Goal: Transaction & Acquisition: Book appointment/travel/reservation

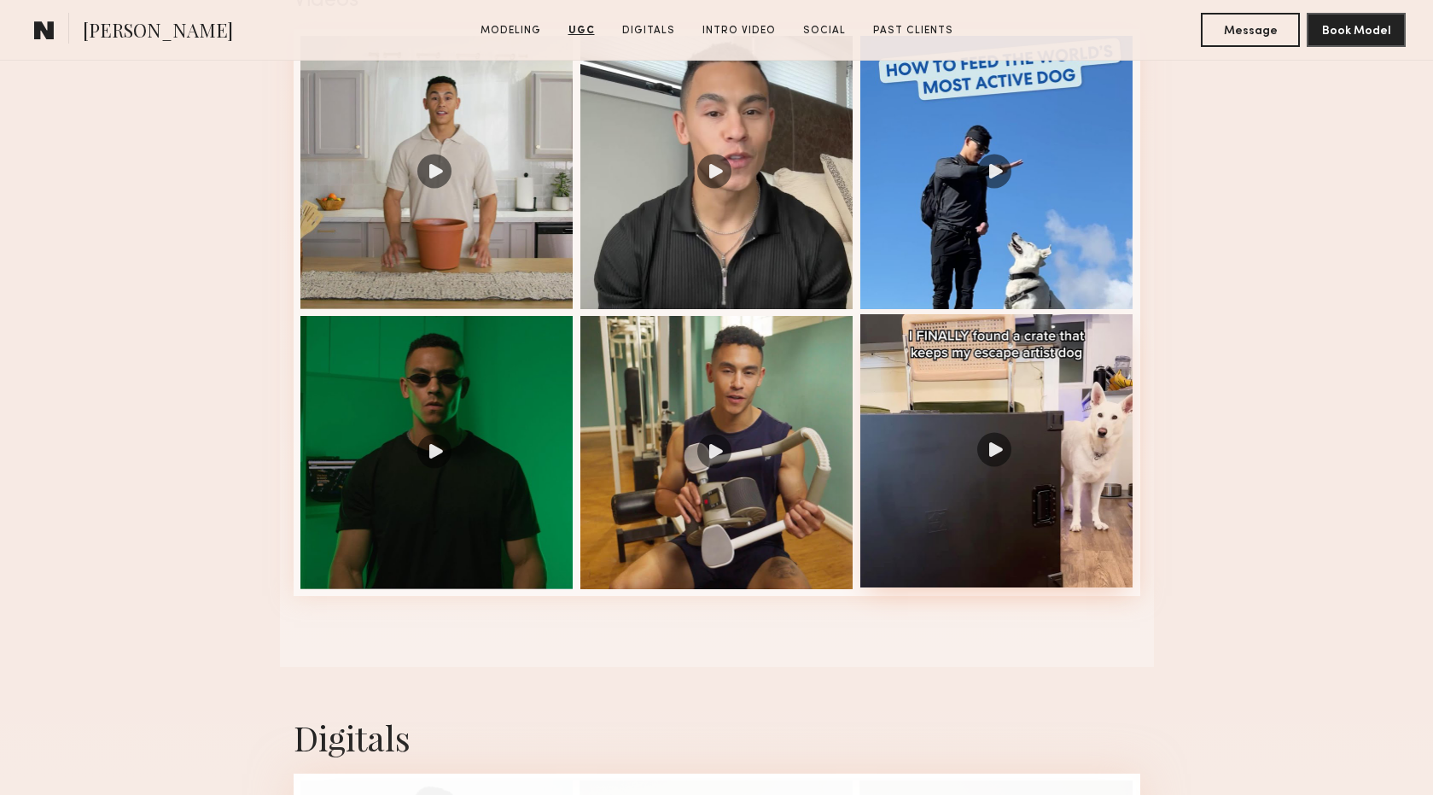
scroll to position [1824, 0]
click at [995, 451] on div at bounding box center [997, 451] width 273 height 273
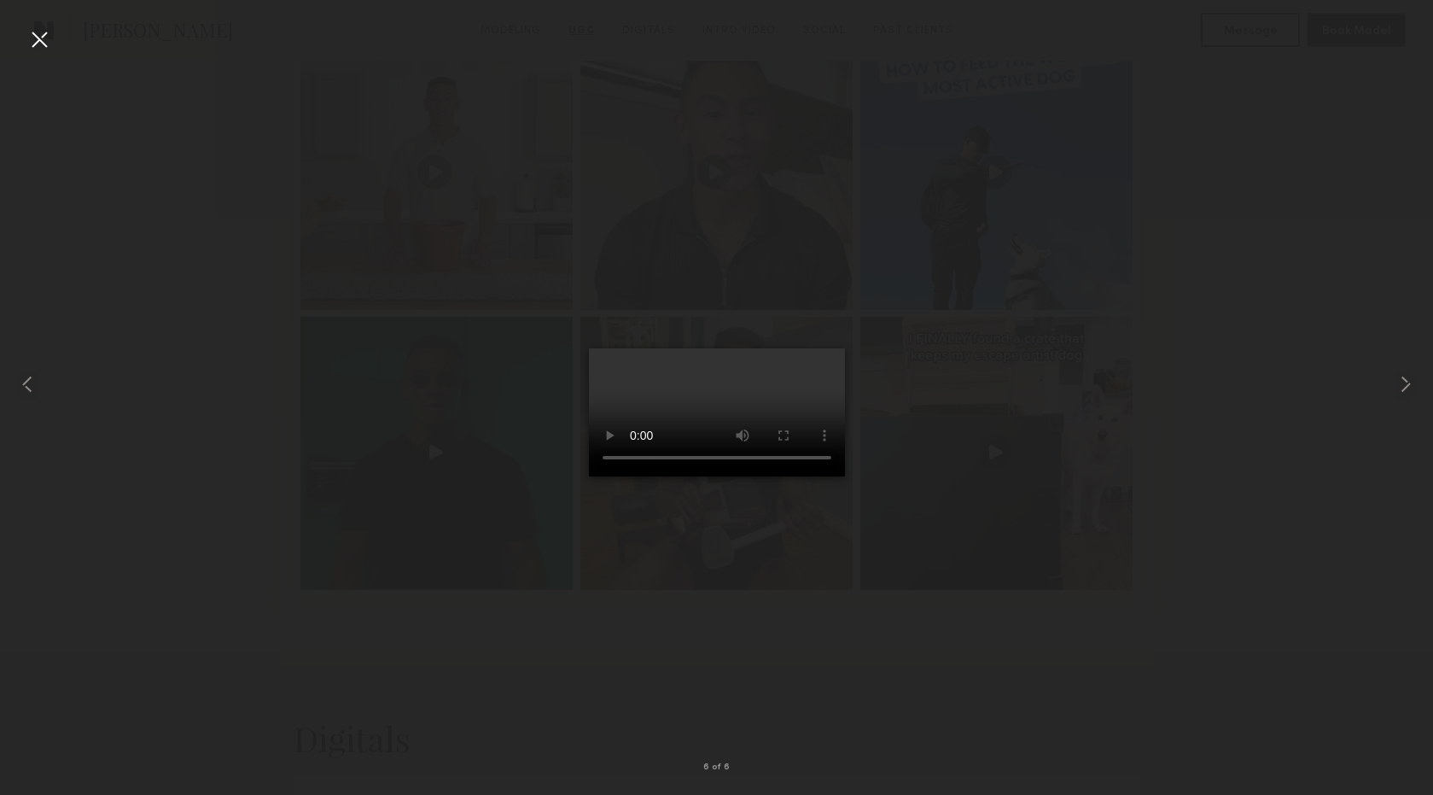
click at [45, 33] on div at bounding box center [39, 39] width 27 height 27
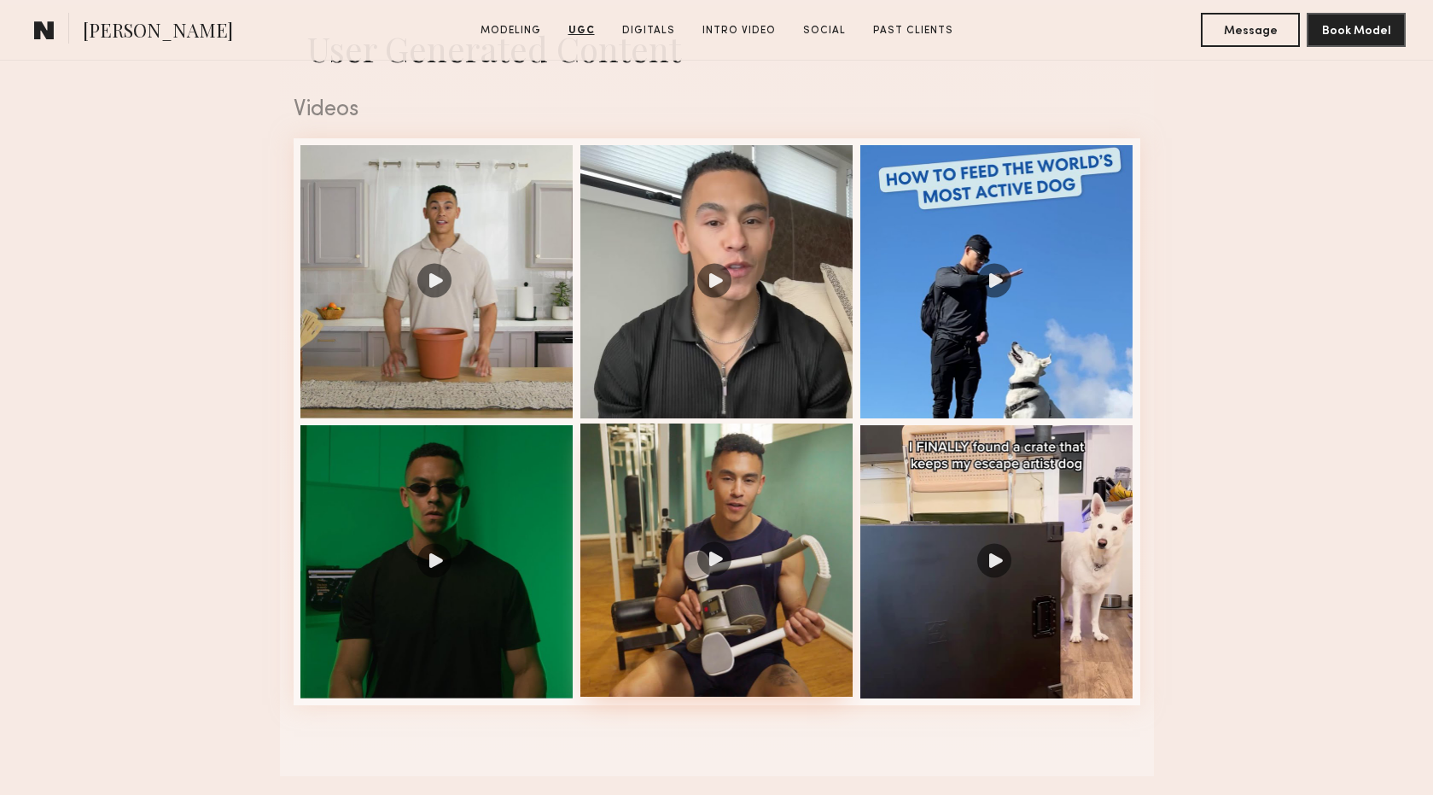
scroll to position [1714, 0]
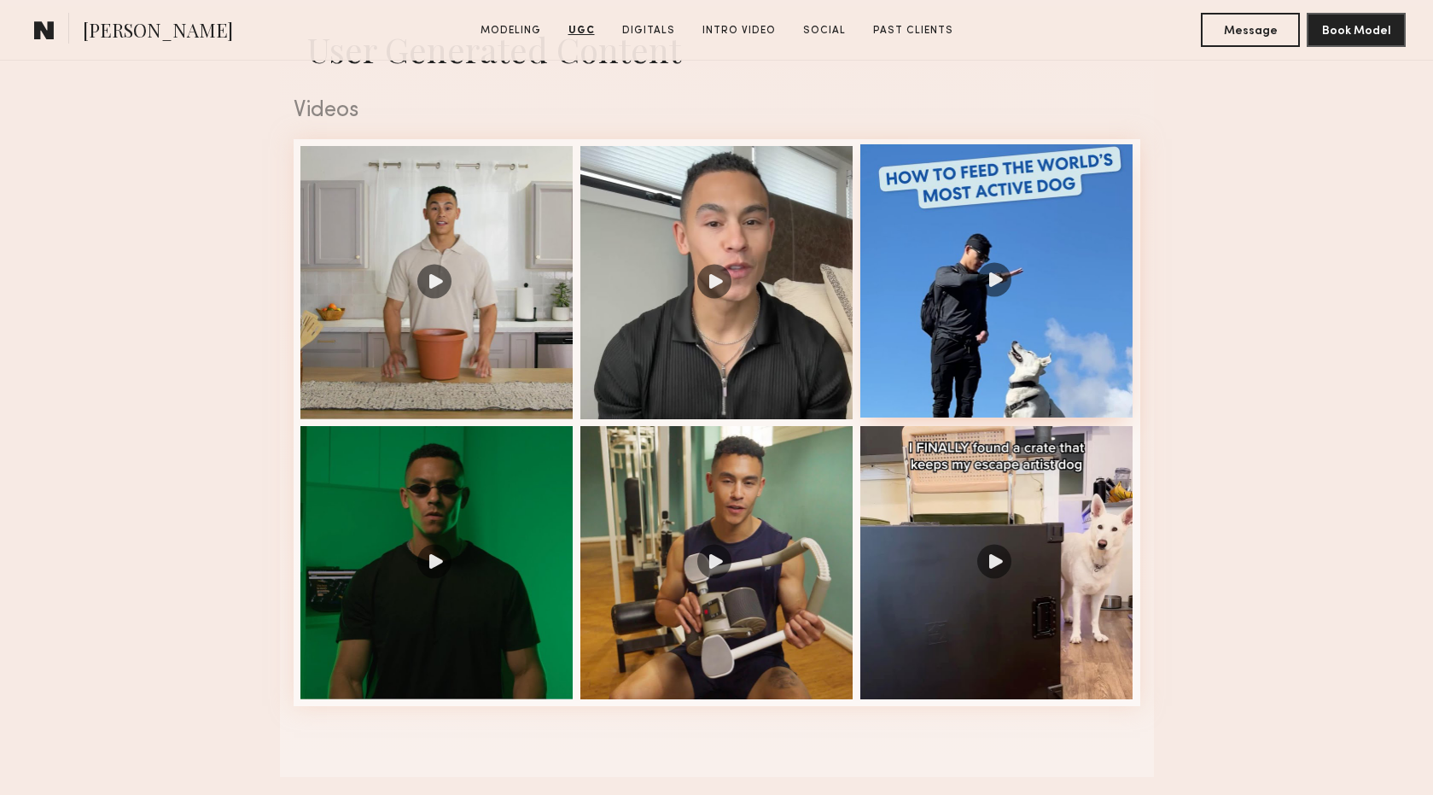
click at [995, 331] on div at bounding box center [997, 280] width 273 height 273
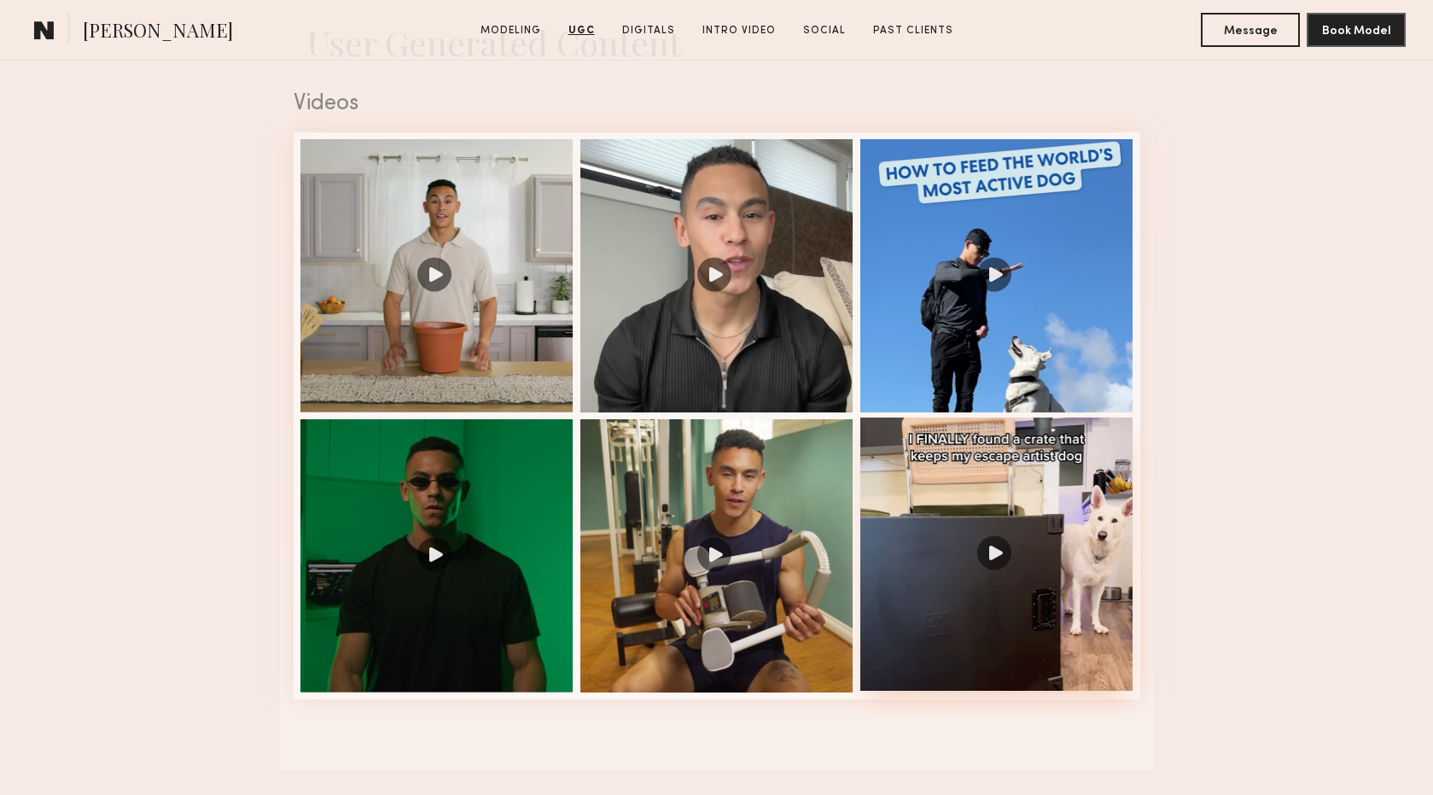
scroll to position [1685, 0]
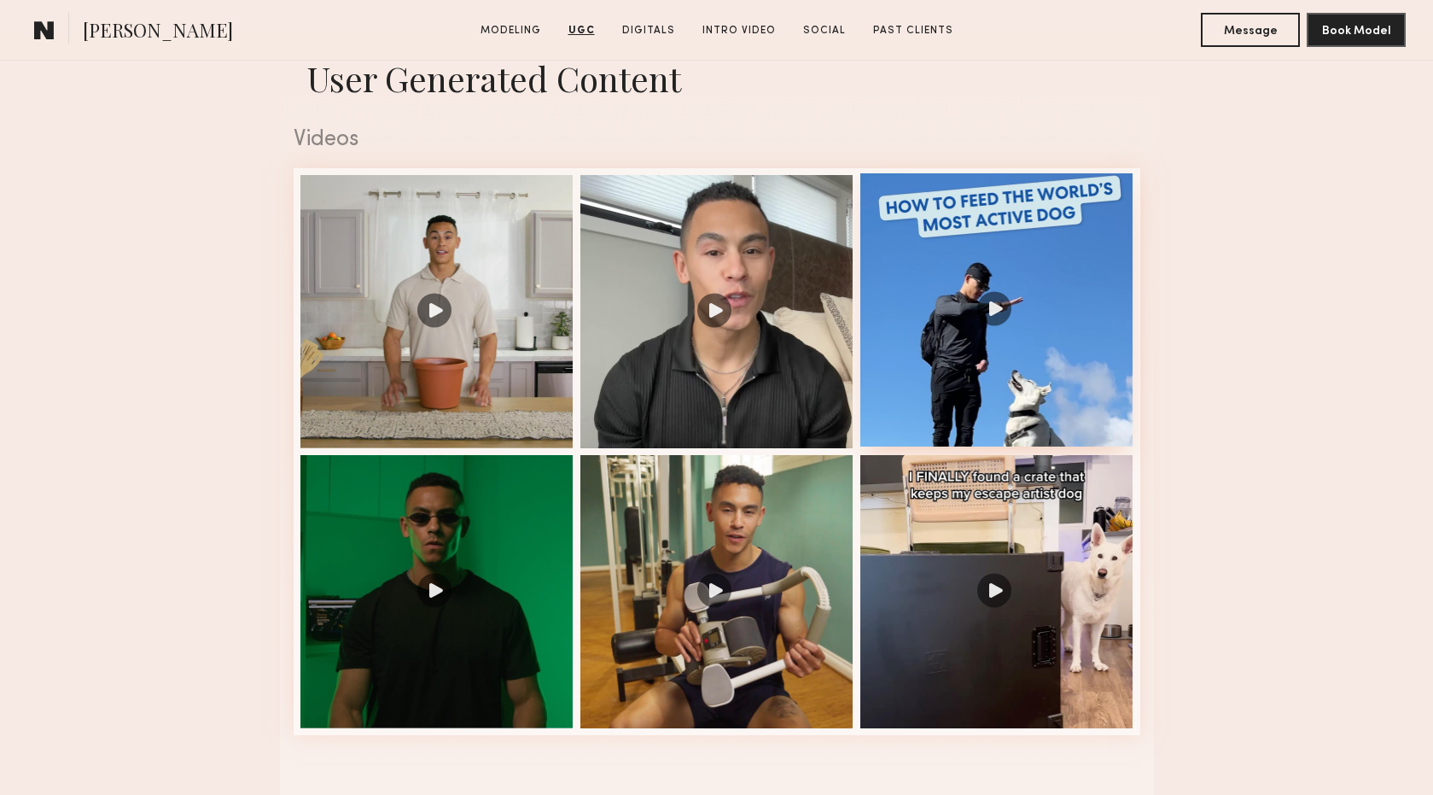
click at [1007, 347] on div at bounding box center [997, 309] width 273 height 273
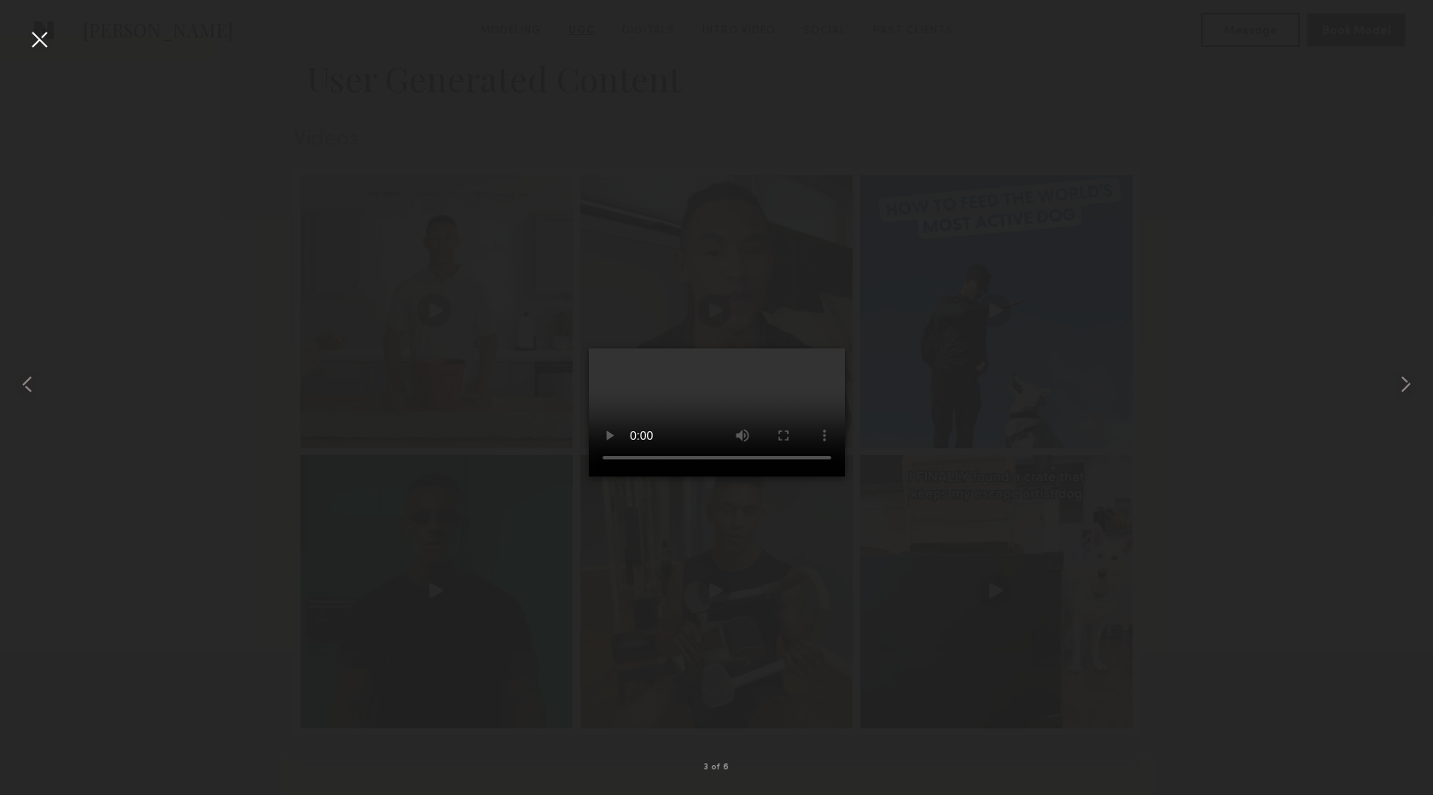
click at [32, 42] on div at bounding box center [39, 39] width 27 height 27
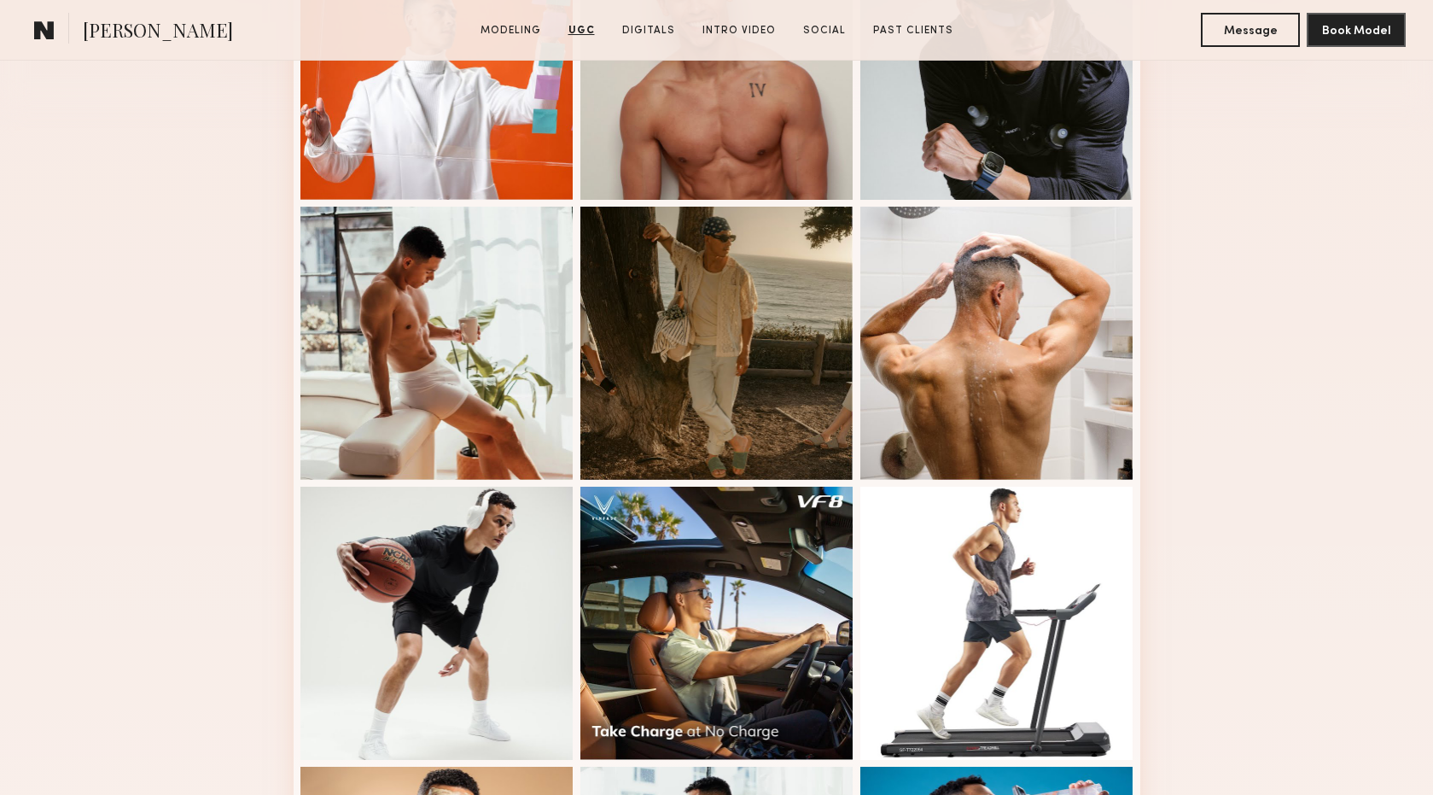
scroll to position [0, 0]
